Goal: Information Seeking & Learning: Learn about a topic

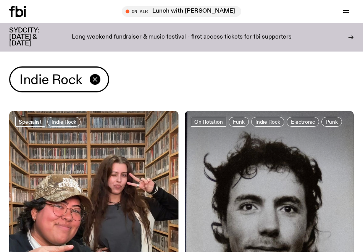
click at [96, 79] on icon "button" at bounding box center [94, 79] width 9 height 9
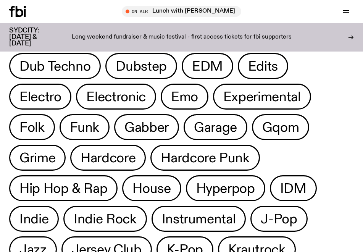
scroll to position [158, 0]
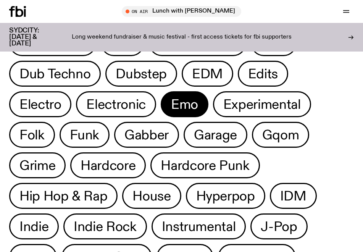
click at [177, 107] on span "Emo" at bounding box center [184, 104] width 27 height 15
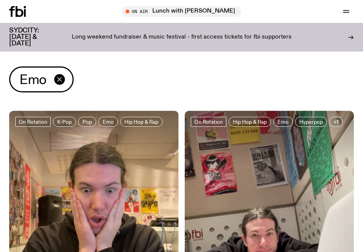
type textarea "**********"
click at [58, 81] on icon "button" at bounding box center [59, 79] width 4 height 4
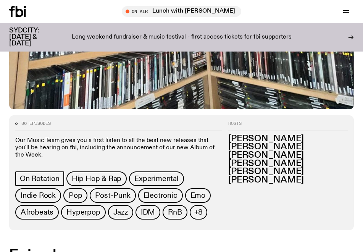
scroll to position [264, 0]
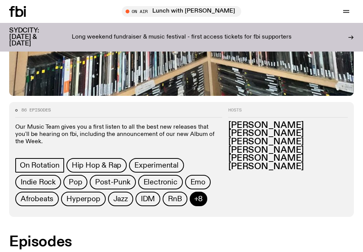
click at [196, 203] on span "+8" at bounding box center [198, 199] width 9 height 8
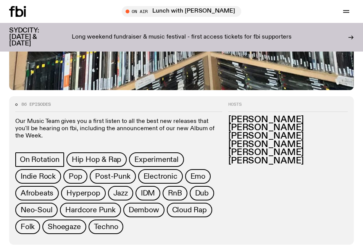
scroll to position [0, 0]
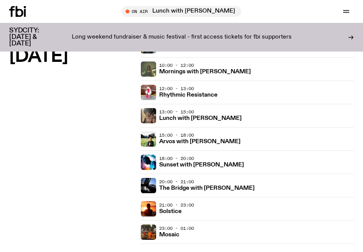
scroll to position [76, 0]
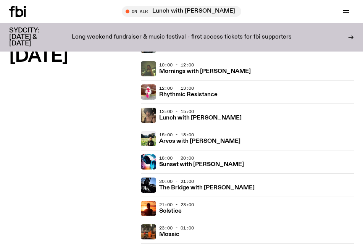
click at [79, 112] on div "Monday" at bounding box center [72, 138] width 126 height 257
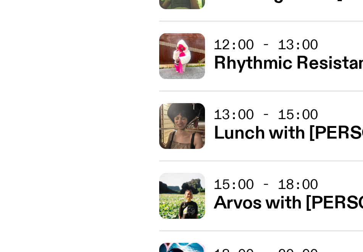
scroll to position [48, 0]
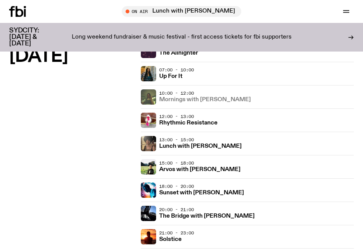
click at [180, 95] on link "Mornings with Jim Kretschmer" at bounding box center [205, 98] width 92 height 7
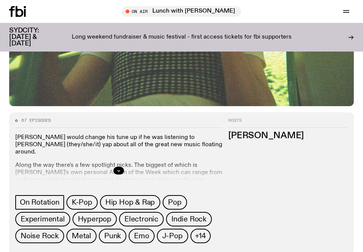
scroll to position [311, 0]
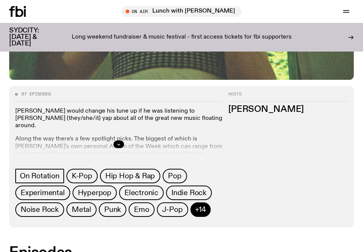
click at [196, 209] on span "+14" at bounding box center [200, 209] width 11 height 8
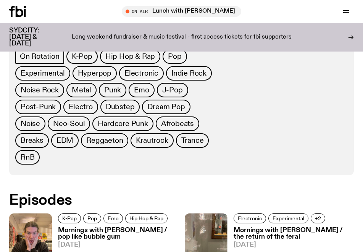
scroll to position [280, 0]
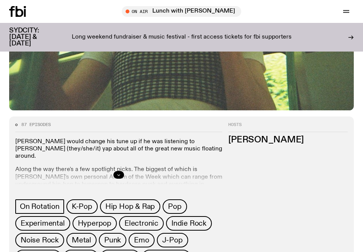
click at [123, 176] on div at bounding box center [118, 175] width 207 height 24
click at [117, 172] on icon "button" at bounding box center [118, 174] width 5 height 5
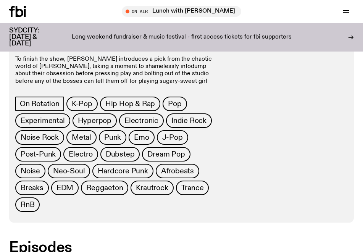
scroll to position [480, 0]
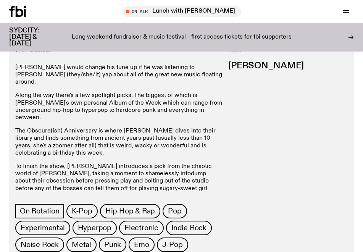
click at [251, 122] on div "Hosts Jim Kretschmer" at bounding box center [291, 183] width 126 height 270
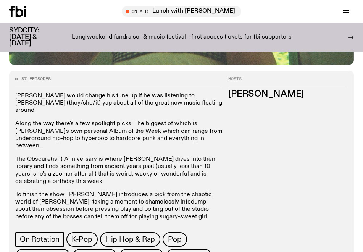
drag, startPoint x: 312, startPoint y: 92, endPoint x: 229, endPoint y: 95, distance: 83.6
type textarea "**********"
click at [229, 95] on h3 "Jim Kretschmer" at bounding box center [287, 94] width 119 height 8
copy h3 "Jim Kretschmer"
copy link "jim.k@fbiradio.com"
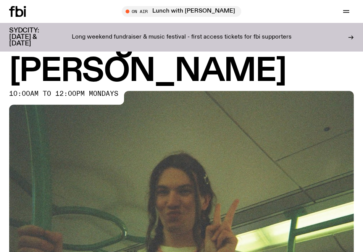
scroll to position [0, 0]
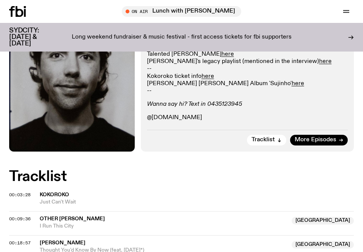
scroll to position [275, 0]
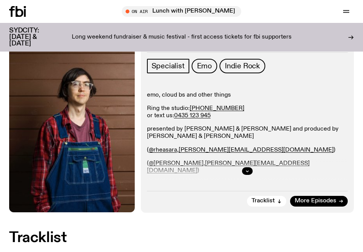
scroll to position [152, 0]
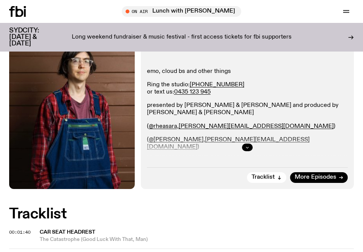
click at [248, 148] on icon "button" at bounding box center [247, 147] width 5 height 5
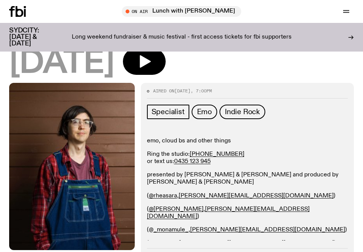
scroll to position [93, 0]
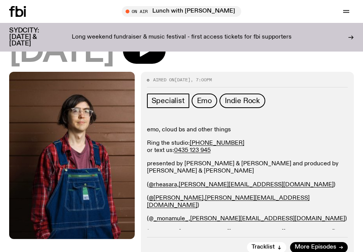
drag, startPoint x: 146, startPoint y: 164, endPoint x: 260, endPoint y: 227, distance: 130.8
type textarea "**********"
click at [260, 227] on div "Aired on 04.05.25 , 7:00pm Specialist Emo Indie Rock emo, cloud bs and other th…" at bounding box center [247, 165] width 213 height 187
copy div "presented by Rhea Thomas & Patrick McKenzie and produced by Mona Maguire & Tom …"
click at [305, 179] on div "emo, cloud bs and other things Ring the studio: (02) 9030 6945 or text us: 0435…" at bounding box center [247, 181] width 201 height 110
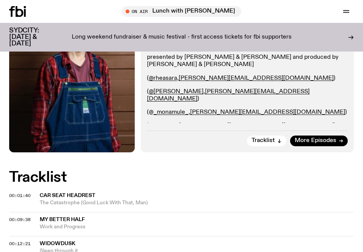
click at [200, 135] on div "Tracklist More Episodes" at bounding box center [247, 138] width 201 height 16
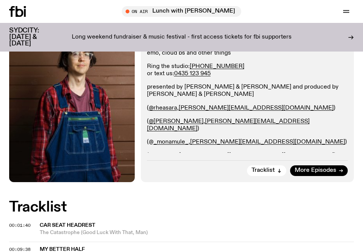
scroll to position [171, 0]
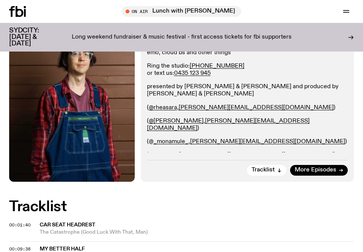
click at [226, 56] on p "emo, cloud bs and other things" at bounding box center [247, 52] width 201 height 7
drag, startPoint x: 239, startPoint y: 53, endPoint x: 147, endPoint y: 51, distance: 92.3
click at [147, 51] on p "emo, cloud bs and other things" at bounding box center [247, 52] width 201 height 7
copy p "emo, cloud bs and other things"
click at [277, 97] on p "presented by Rhea Thomas & Patrick McKenzie and produced by Mona Maguire & Tom …" at bounding box center [247, 90] width 201 height 14
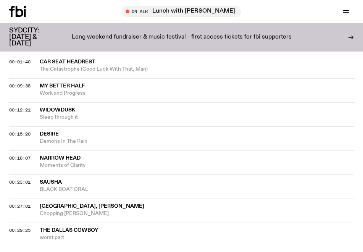
scroll to position [349, 0]
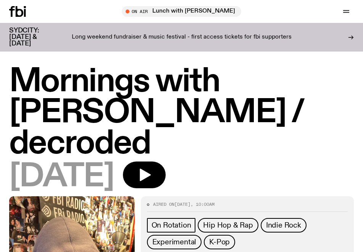
scroll to position [1999, 0]
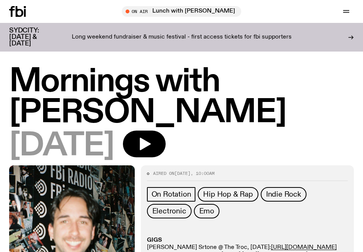
click at [143, 80] on h1 "Mornings with [PERSON_NAME]" at bounding box center [181, 97] width 344 height 62
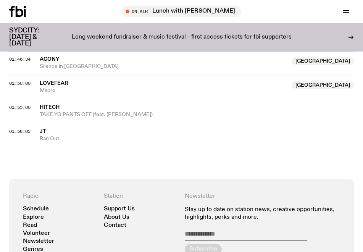
scroll to position [1038, 0]
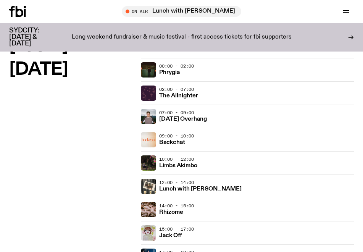
scroll to position [560, 0]
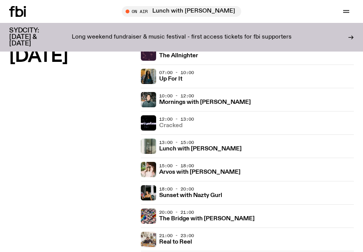
click at [174, 124] on h3 "Cracked" at bounding box center [170, 126] width 23 height 6
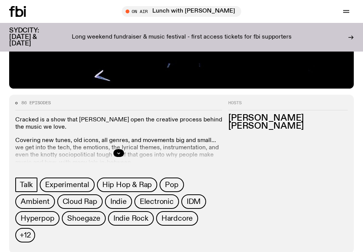
scroll to position [268, 0]
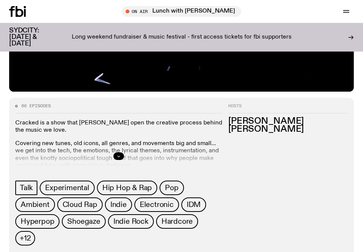
click at [116, 156] on button "button" at bounding box center [118, 156] width 11 height 8
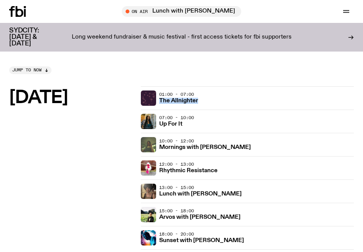
click at [81, 167] on div "Monday" at bounding box center [72, 214] width 126 height 257
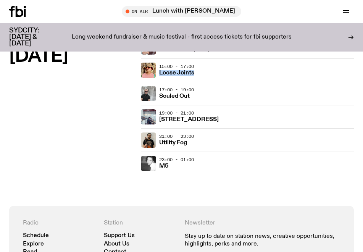
scroll to position [1783, 0]
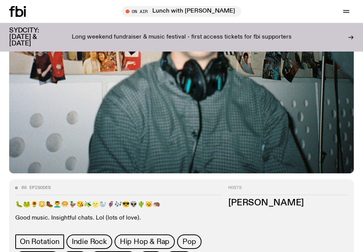
scroll to position [348, 0]
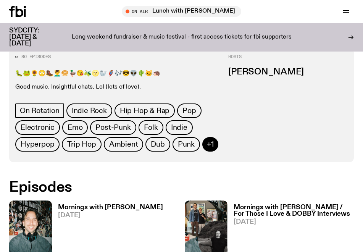
click at [210, 146] on span "+1" at bounding box center [210, 144] width 7 height 8
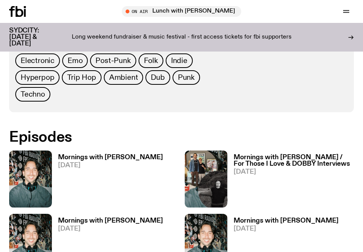
scroll to position [311, 0]
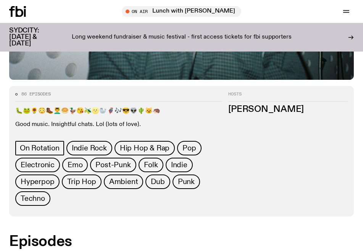
click at [263, 121] on div "Hosts Ben Hansen" at bounding box center [291, 149] width 126 height 114
click at [241, 106] on h3 "Ben Hansen" at bounding box center [287, 109] width 119 height 8
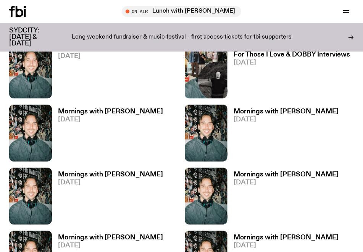
scroll to position [531, 0]
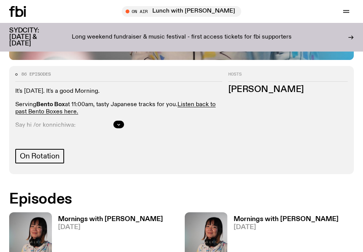
scroll to position [333, 0]
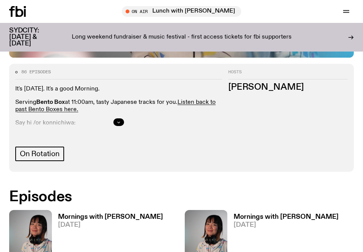
click at [119, 123] on icon "button" at bounding box center [118, 122] width 5 height 5
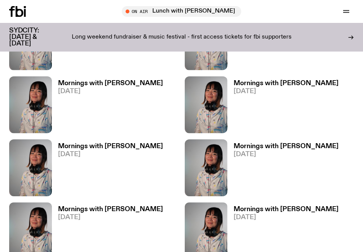
scroll to position [657, 0]
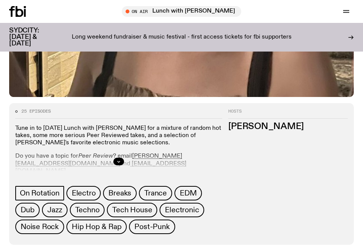
scroll to position [319, 0]
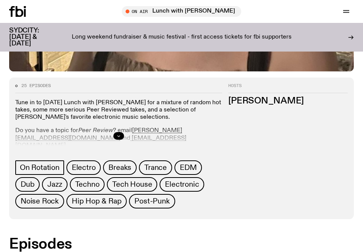
click at [121, 133] on button "button" at bounding box center [118, 136] width 11 height 8
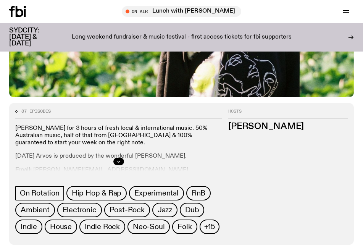
scroll to position [299, 0]
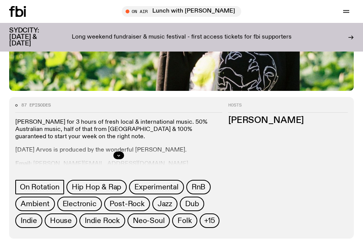
click at [118, 143] on div at bounding box center [118, 155] width 207 height 24
click at [119, 151] on button "button" at bounding box center [118, 155] width 11 height 8
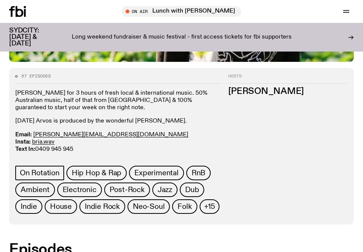
scroll to position [331, 0]
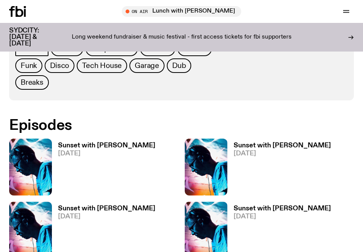
scroll to position [352, 0]
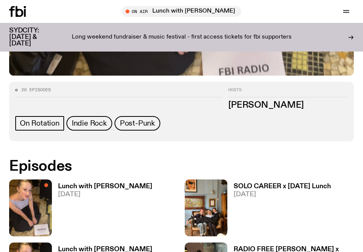
scroll to position [315, 0]
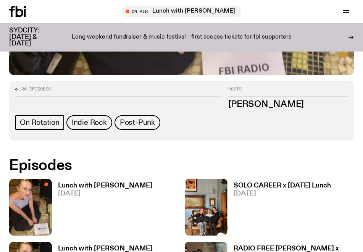
click at [266, 101] on h3 "Sabine Lee-Cook" at bounding box center [287, 104] width 119 height 8
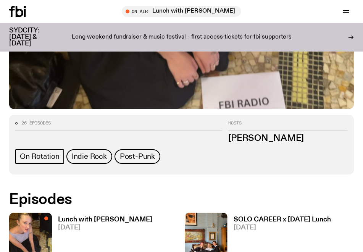
scroll to position [296, 0]
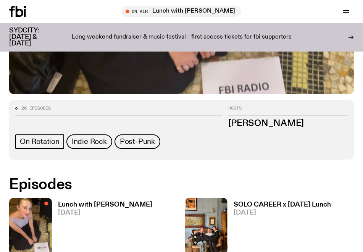
click at [216, 143] on div "On Rotation Indie Rock Post-Punk" at bounding box center [118, 142] width 207 height 17
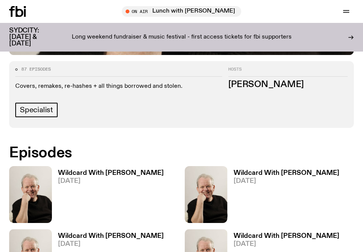
scroll to position [336, 0]
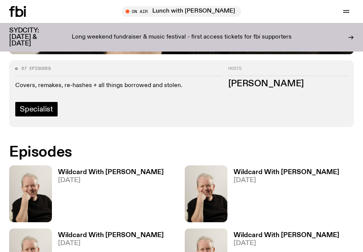
click at [40, 113] on span "Specialist" at bounding box center [36, 109] width 33 height 8
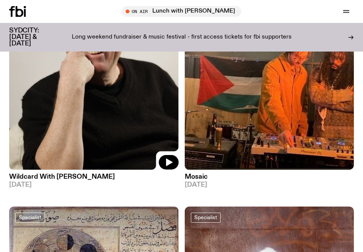
scroll to position [176, 0]
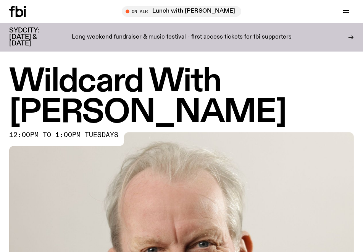
scroll to position [185, 0]
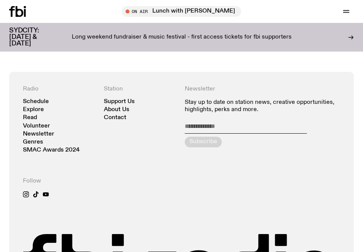
scroll to position [782, 0]
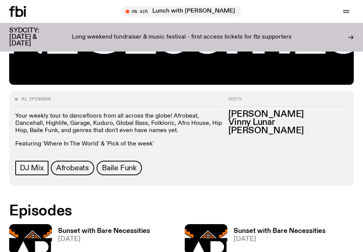
scroll to position [302, 0]
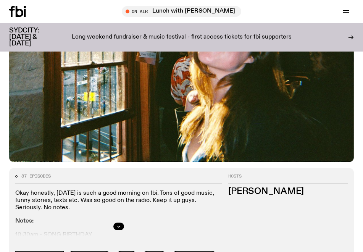
scroll to position [237, 0]
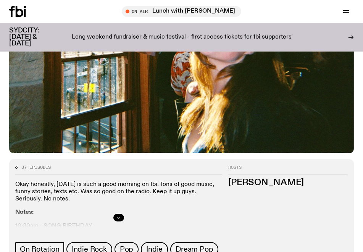
click at [117, 216] on icon "button" at bounding box center [118, 217] width 5 height 5
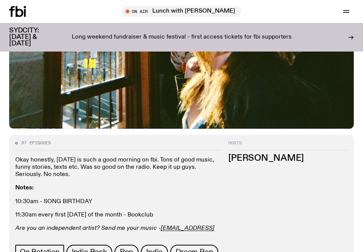
scroll to position [361, 0]
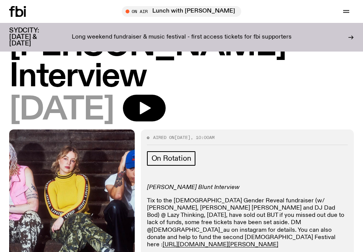
scroll to position [1999, 0]
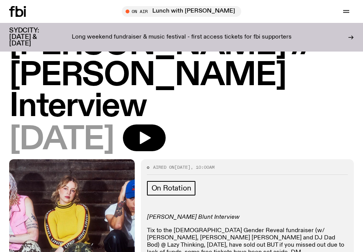
scroll to position [100, 0]
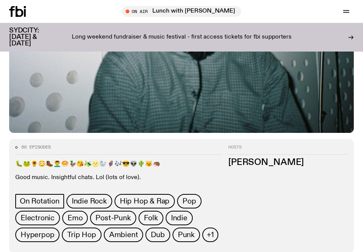
scroll to position [334, 0]
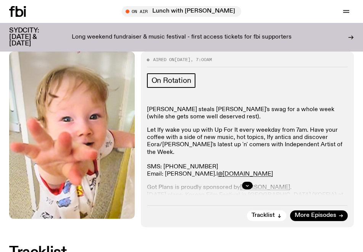
scroll to position [1999, 0]
drag, startPoint x: 236, startPoint y: 168, endPoint x: 164, endPoint y: 166, distance: 71.8
type textarea "**********"
click at [164, 166] on p "Let Ify wake you up with Up For It every weekday from 7am. Have your coffee wit…" at bounding box center [247, 152] width 201 height 51
copy p "sabine.l @fbiradio.com"
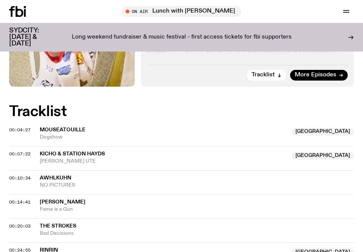
scroll to position [240, 0]
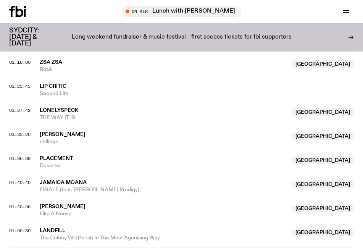
scroll to position [786, 0]
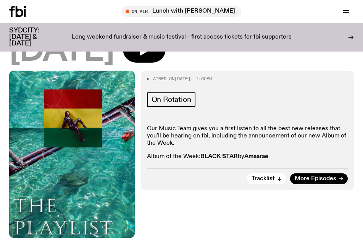
scroll to position [1999, 0]
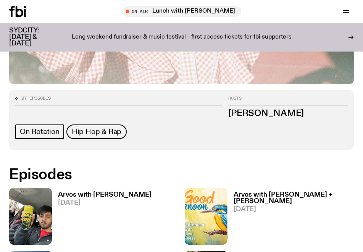
scroll to position [307, 0]
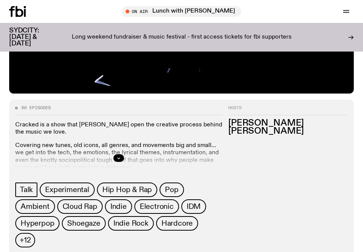
scroll to position [270, 0]
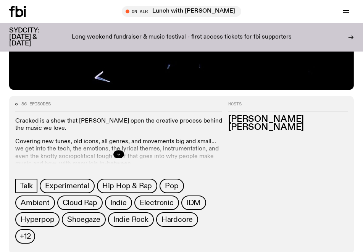
click at [121, 152] on button "button" at bounding box center [118, 154] width 11 height 8
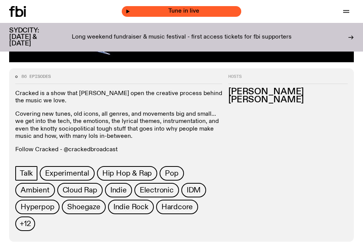
scroll to position [685, 0]
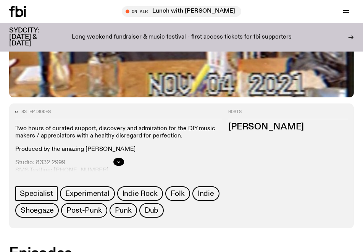
scroll to position [300, 0]
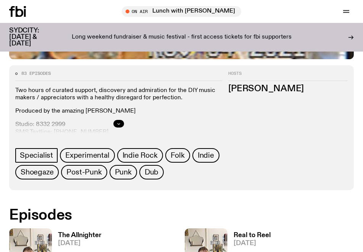
click at [115, 123] on button "button" at bounding box center [118, 124] width 11 height 8
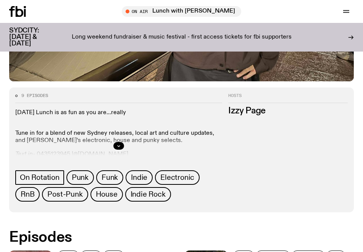
scroll to position [310, 0]
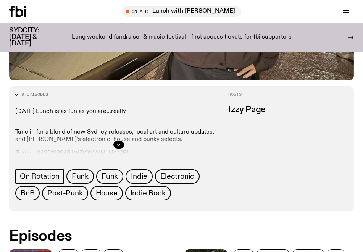
click at [114, 132] on div at bounding box center [118, 144] width 207 height 24
click at [114, 141] on button "button" at bounding box center [118, 145] width 11 height 8
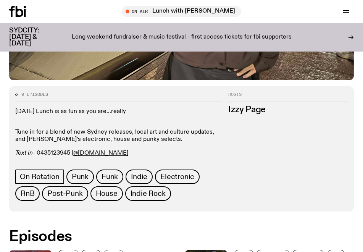
click at [102, 121] on p "Tune in for a blend of new Sydney releases, local art and culture updates, and …" at bounding box center [118, 132] width 207 height 22
click at [100, 150] on link "@swedishh.fish" at bounding box center [100, 153] width 55 height 6
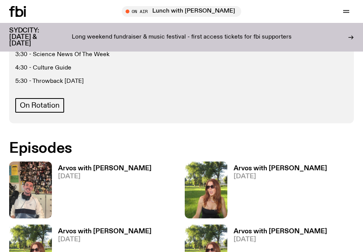
scroll to position [394, 0]
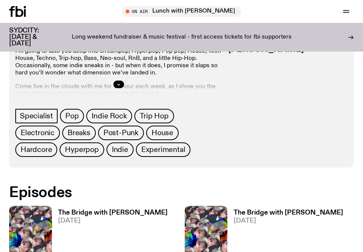
scroll to position [371, 0]
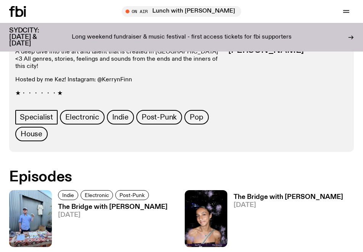
scroll to position [368, 0]
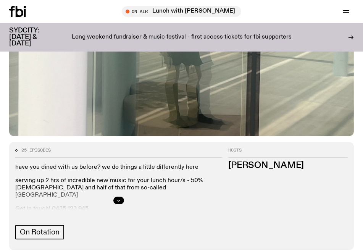
scroll to position [305, 0]
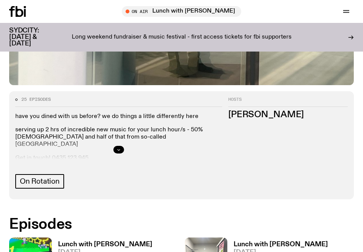
click at [115, 152] on button "button" at bounding box center [118, 150] width 11 height 8
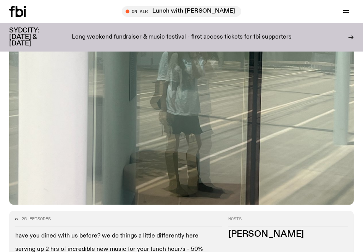
scroll to position [211, 0]
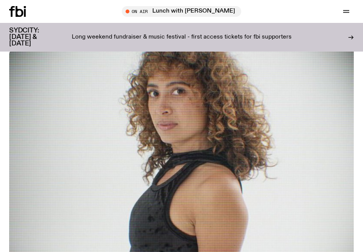
scroll to position [257, 0]
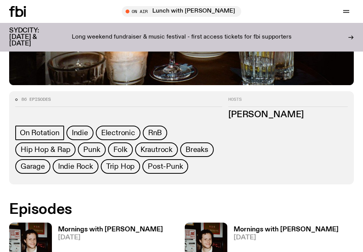
scroll to position [304, 0]
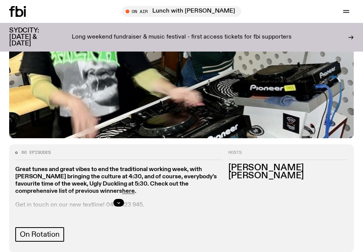
scroll to position [265, 0]
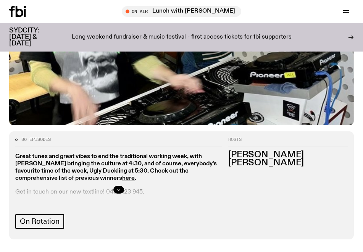
click at [117, 187] on icon "button" at bounding box center [118, 189] width 5 height 5
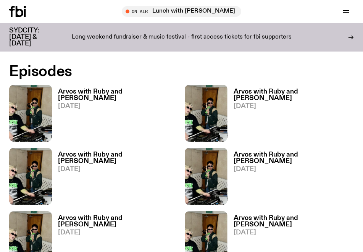
scroll to position [467, 0]
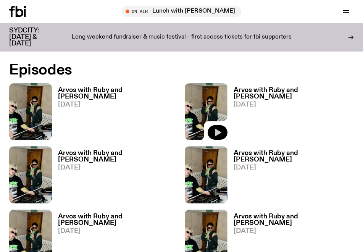
click at [217, 129] on icon "button" at bounding box center [218, 133] width 6 height 8
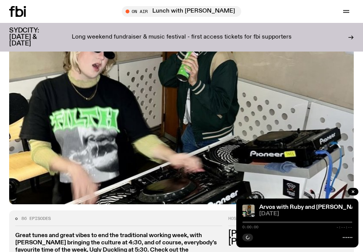
scroll to position [0, 0]
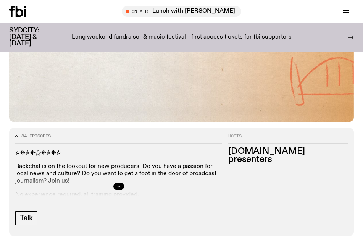
scroll to position [238, 0]
click at [120, 184] on icon "button" at bounding box center [118, 185] width 5 height 5
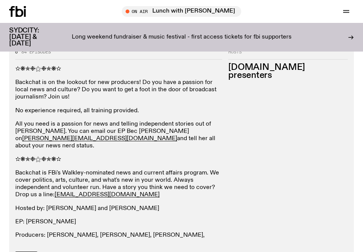
scroll to position [328, 0]
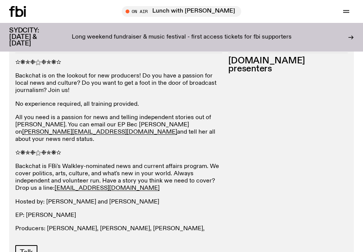
drag, startPoint x: 16, startPoint y: 62, endPoint x: 179, endPoint y: 229, distance: 233.6
type textarea "**********"
click at [179, 229] on div "✫❋✯❉⚝❉✯❋✫ Backchat is on the lookout for new producers! Do you have a passion f…" at bounding box center [118, 153] width 207 height 188
copy div "✫❋✯❉⚝❉✯❋✫ Backchat is on the lookout for new producers! Do you have a passion f…"
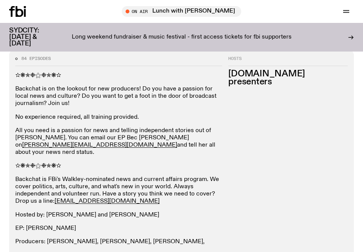
click at [124, 91] on p "Backchat is on the lookout for new producers! Do you have a passion for local n…" at bounding box center [118, 96] width 207 height 22
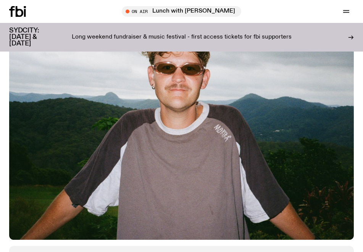
scroll to position [232, 0]
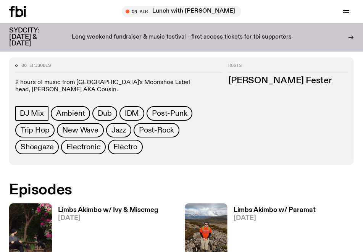
scroll to position [313, 0]
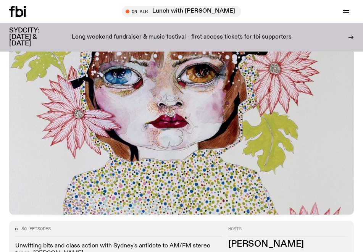
scroll to position [228, 0]
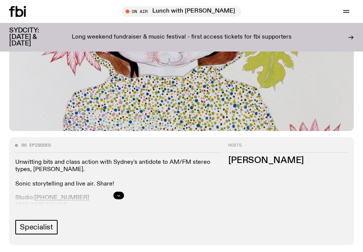
click at [122, 191] on div at bounding box center [118, 195] width 207 height 24
click at [125, 198] on div at bounding box center [118, 195] width 207 height 24
click at [119, 195] on icon "button" at bounding box center [118, 195] width 3 height 1
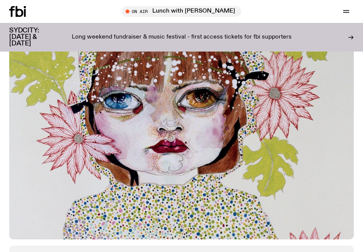
scroll to position [0, 0]
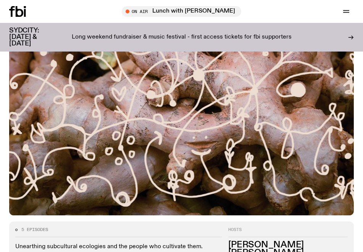
scroll to position [261, 0]
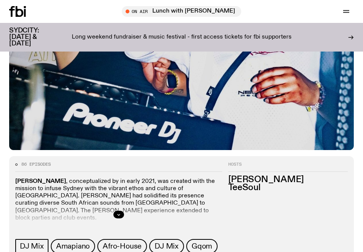
scroll to position [269, 0]
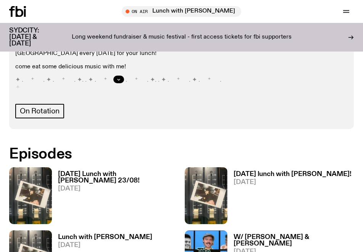
scroll to position [237, 0]
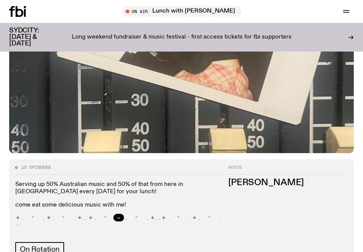
click at [119, 215] on icon "button" at bounding box center [118, 217] width 5 height 5
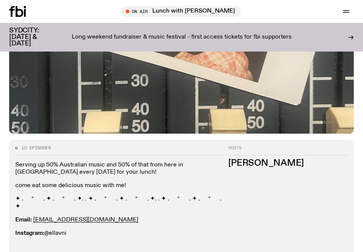
scroll to position [259, 0]
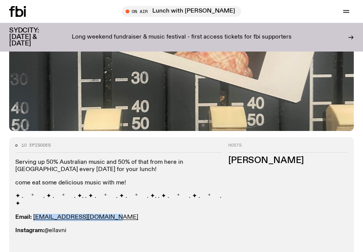
click at [236, 186] on div "Hosts Ella Avni" at bounding box center [291, 205] width 126 height 124
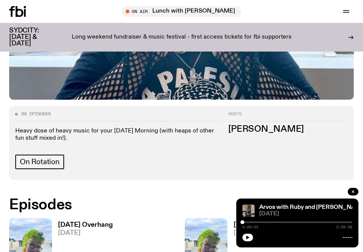
scroll to position [273, 0]
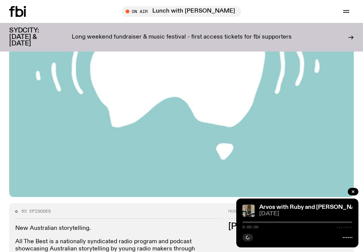
scroll to position [304, 0]
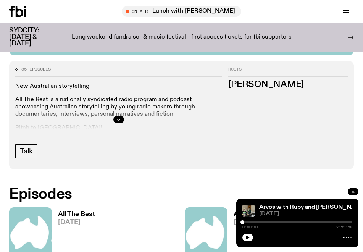
click at [125, 119] on div at bounding box center [118, 119] width 207 height 24
click at [118, 118] on icon "button" at bounding box center [118, 119] width 5 height 5
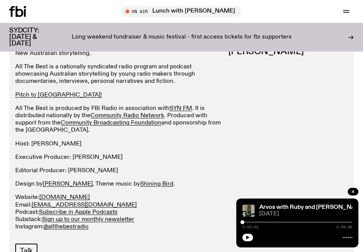
scroll to position [347, 0]
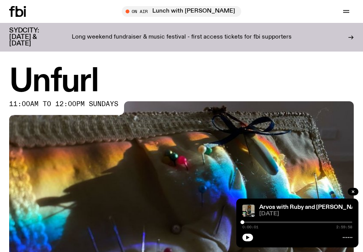
scroll to position [319, 0]
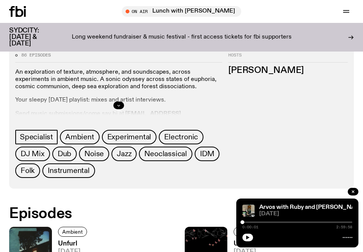
click at [119, 102] on button "button" at bounding box center [118, 105] width 11 height 8
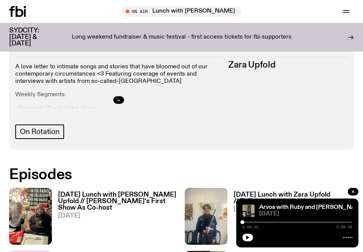
scroll to position [365, 0]
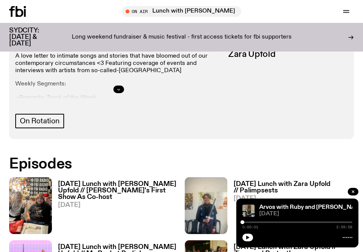
click at [119, 89] on icon "button" at bounding box center [118, 89] width 5 height 5
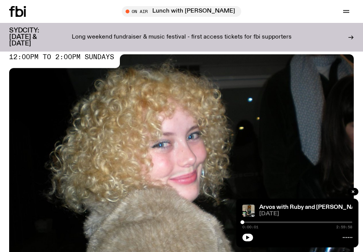
scroll to position [80, 0]
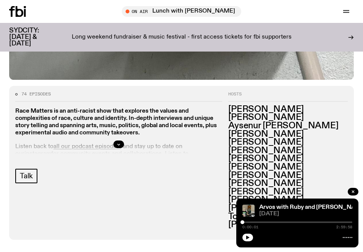
scroll to position [304, 0]
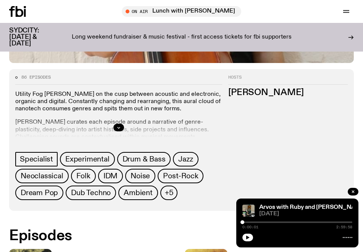
scroll to position [301, 0]
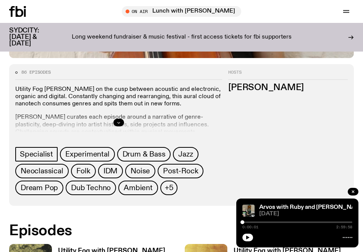
click at [118, 122] on icon "button" at bounding box center [118, 122] width 5 height 5
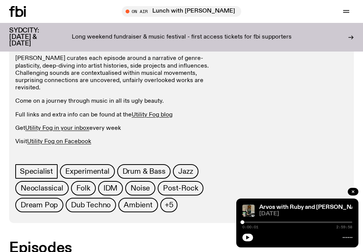
scroll to position [361, 0]
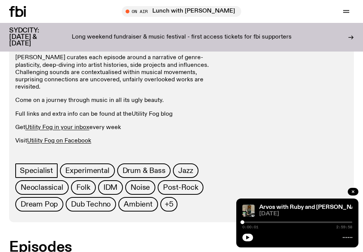
click at [146, 111] on link "Utility Fog blog" at bounding box center [152, 114] width 41 height 6
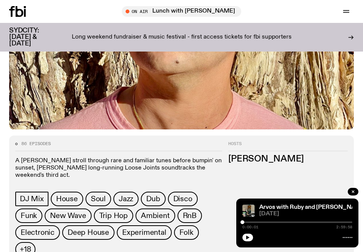
scroll to position [284, 0]
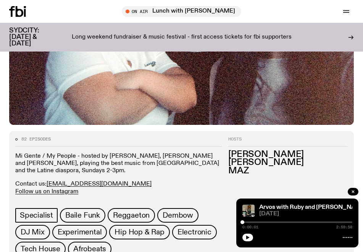
scroll to position [253, 0]
